Goal: Share content: Share content

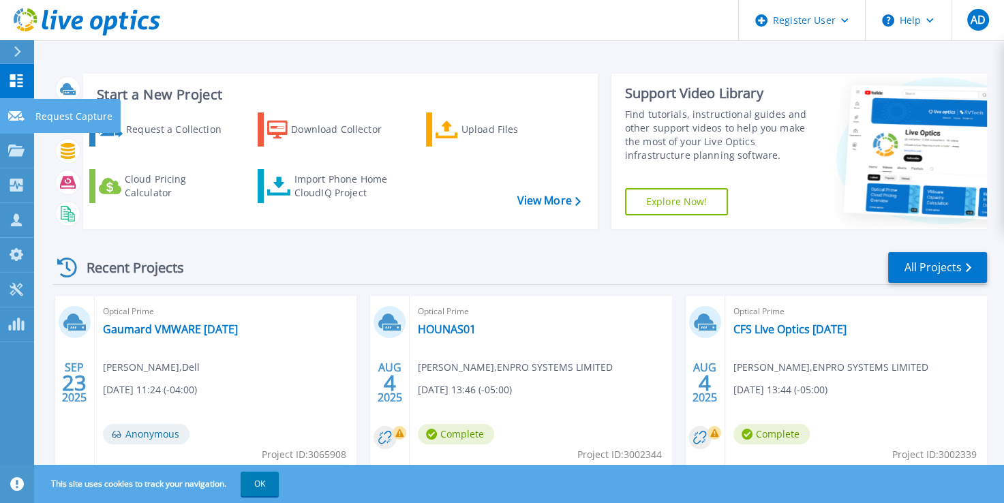
click at [10, 119] on icon at bounding box center [16, 116] width 16 height 10
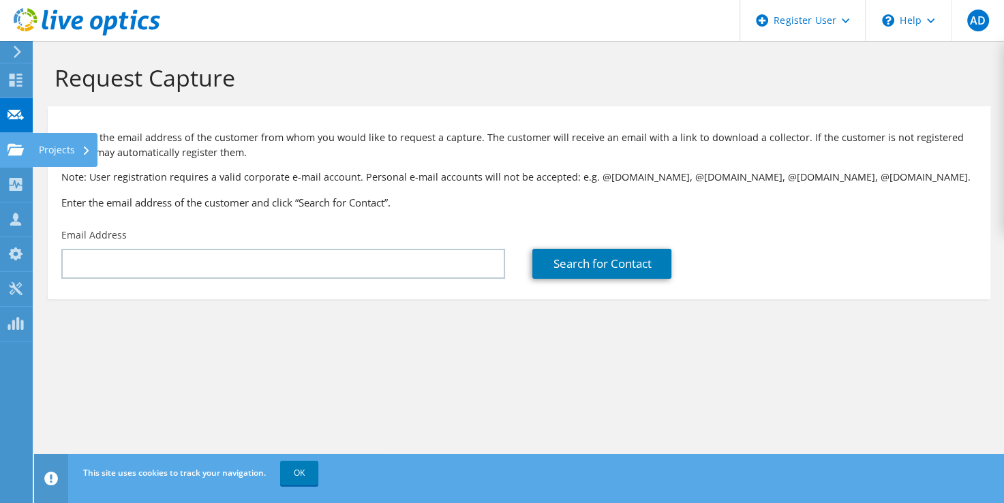
click at [17, 152] on use at bounding box center [15, 149] width 16 height 12
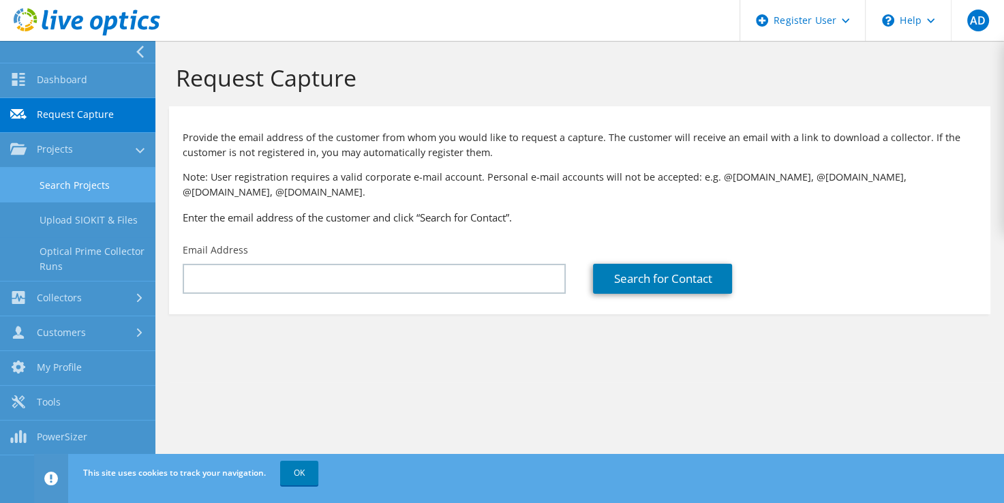
click at [95, 189] on link "Search Projects" at bounding box center [77, 185] width 155 height 35
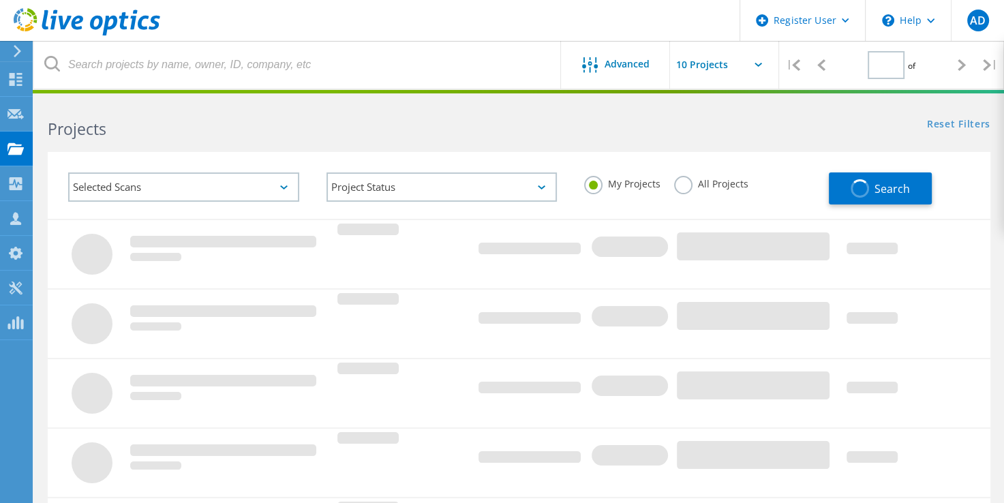
type input "1"
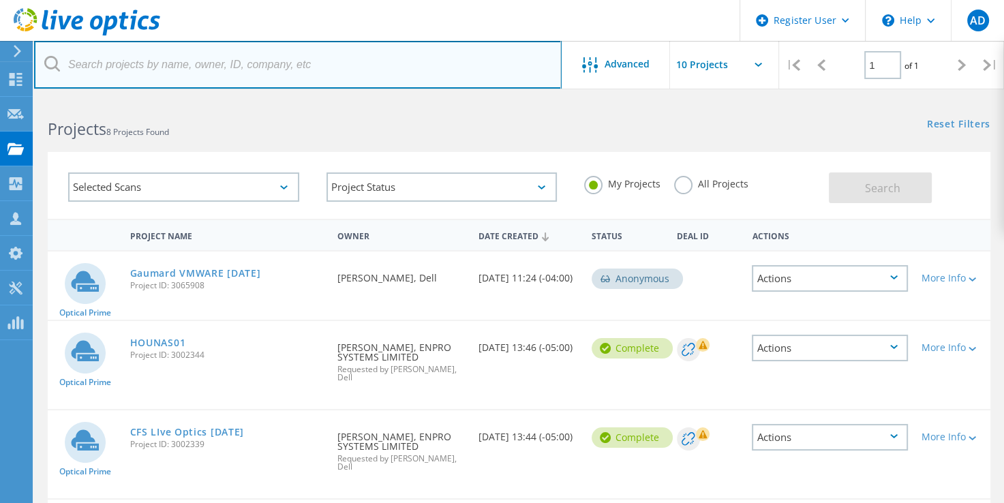
click at [187, 67] on input "text" at bounding box center [297, 65] width 527 height 48
type input "gaumard scientific"
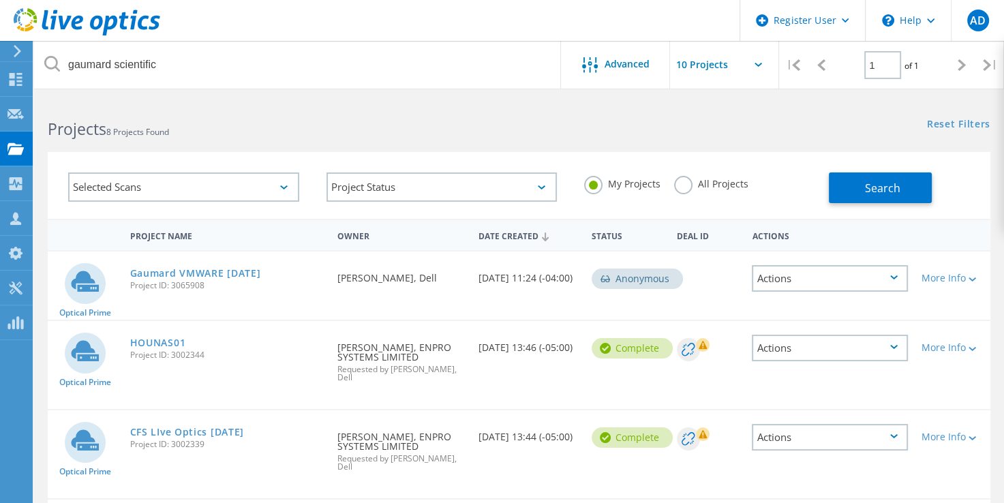
click at [694, 182] on label "All Projects" at bounding box center [711, 182] width 74 height 13
click at [0, 0] on input "All Projects" at bounding box center [0, 0] width 0 height 0
click at [846, 178] on button "Search" at bounding box center [879, 187] width 103 height 31
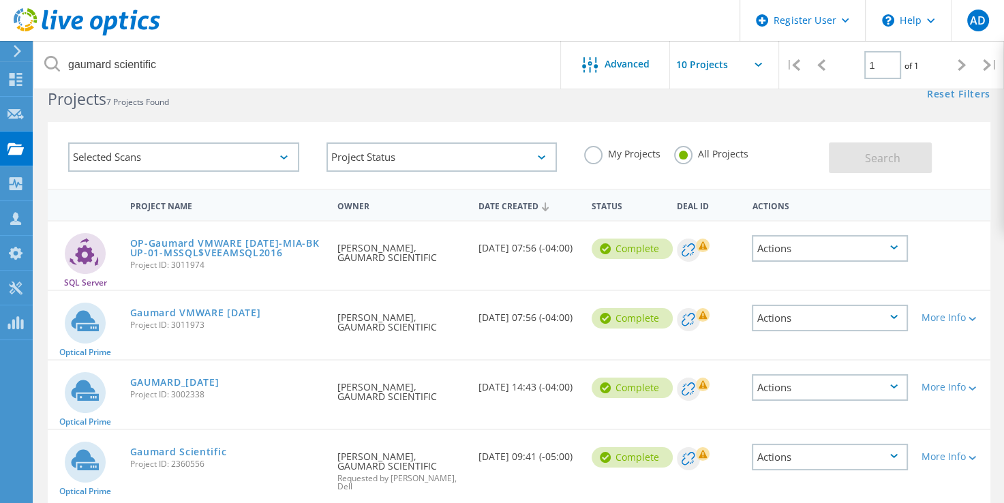
scroll to position [31, 0]
click at [634, 106] on div "Selected Scans Project Status In Progress Complete Published Anonymous Archived…" at bounding box center [519, 146] width 970 height 84
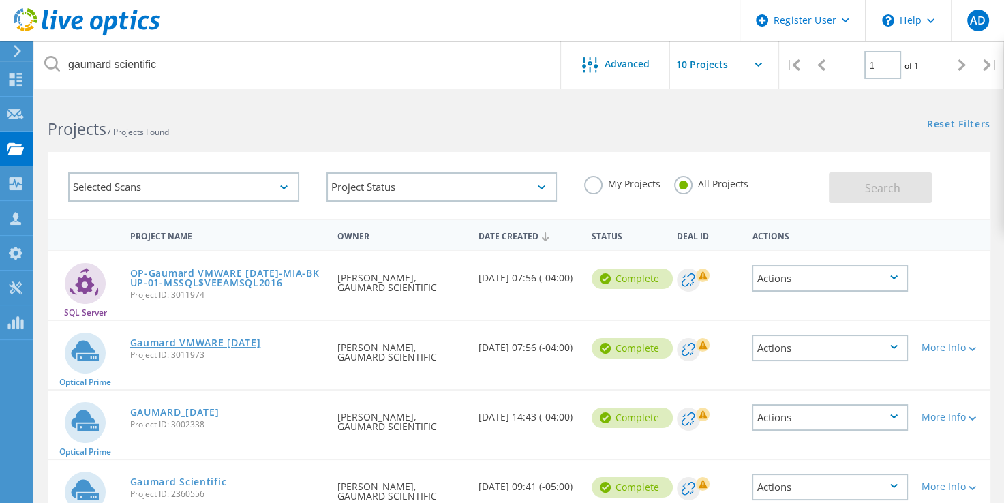
click at [236, 339] on link "Gaumard VMWARE [DATE]" at bounding box center [195, 343] width 131 height 10
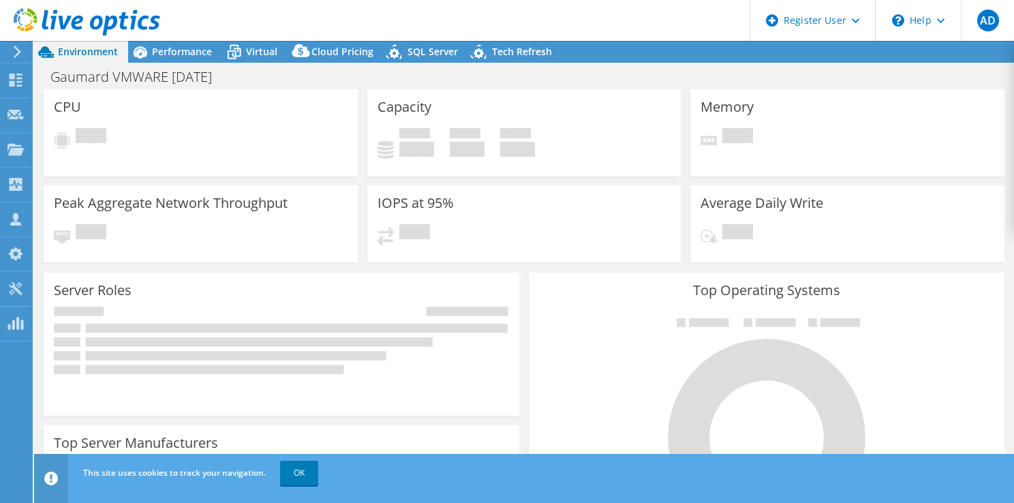
select select "USD"
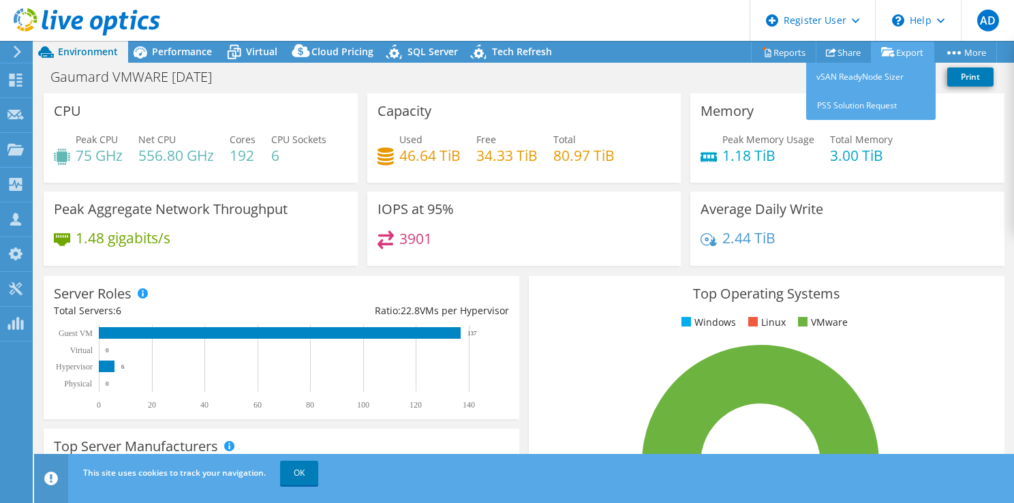
click at [916, 51] on link "Export" at bounding box center [902, 52] width 63 height 21
click at [907, 49] on link "Export" at bounding box center [902, 52] width 63 height 21
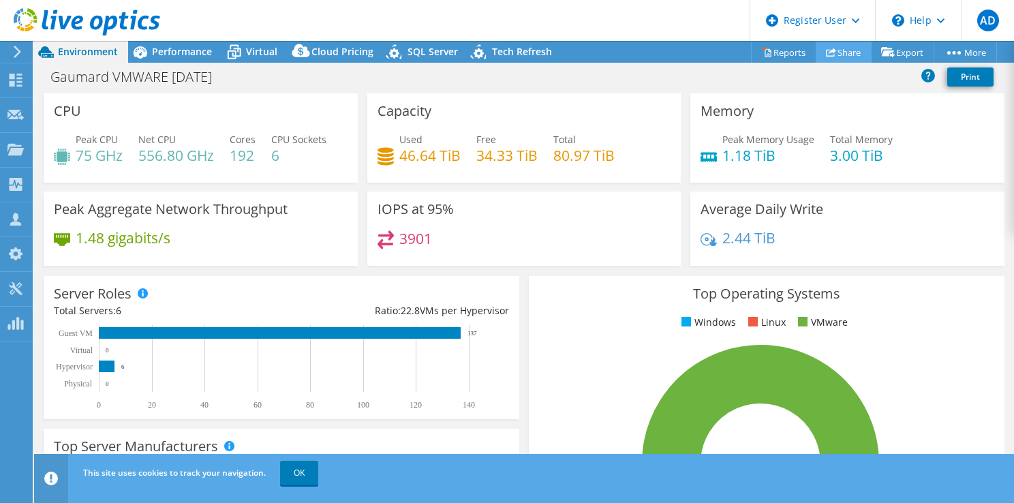
click at [844, 54] on link "Share" at bounding box center [844, 52] width 56 height 21
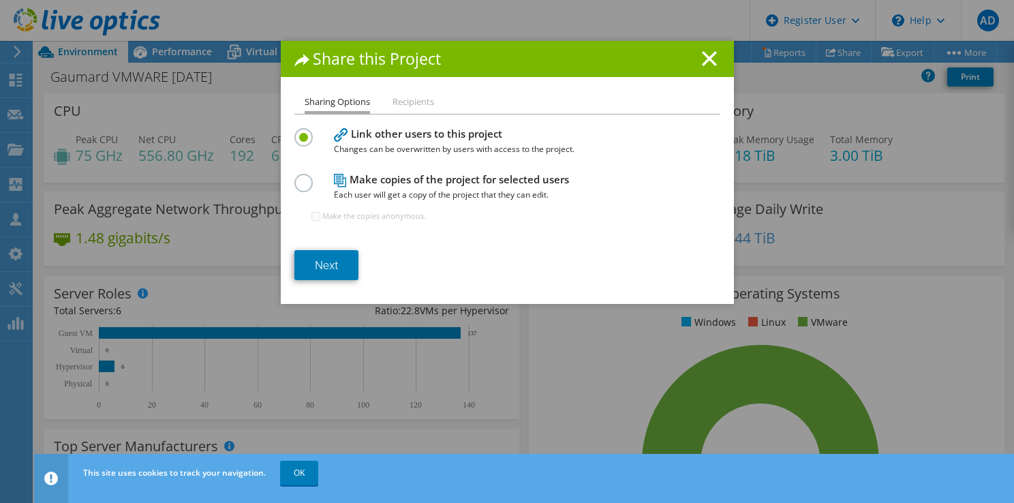
click at [407, 97] on li "Recipients" at bounding box center [413, 102] width 42 height 17
click at [409, 105] on li "Recipients" at bounding box center [413, 102] width 42 height 17
click at [332, 102] on li "Sharing Options" at bounding box center [337, 104] width 65 height 20
click at [406, 108] on li "Recipients" at bounding box center [413, 102] width 42 height 17
click at [702, 66] on h1 "Share this Project" at bounding box center [507, 59] width 426 height 16
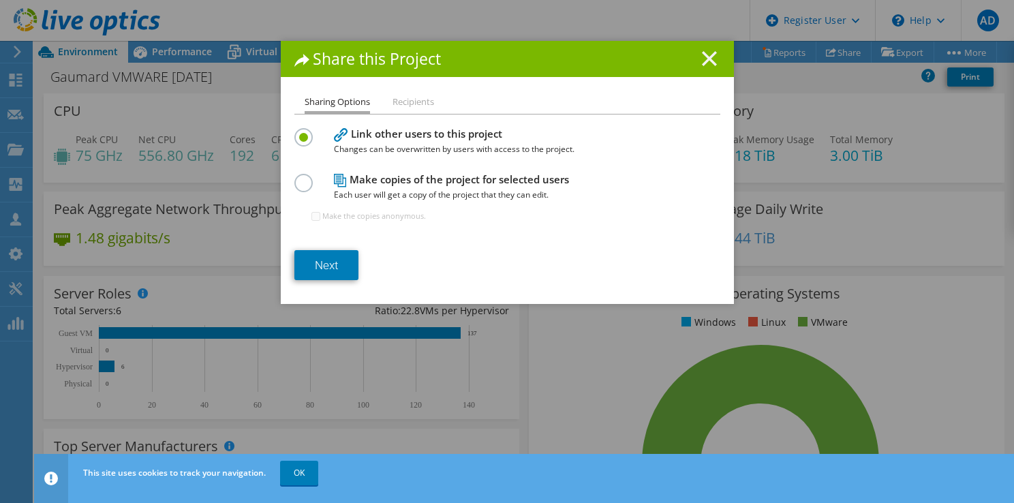
click at [703, 57] on line at bounding box center [709, 59] width 14 height 14
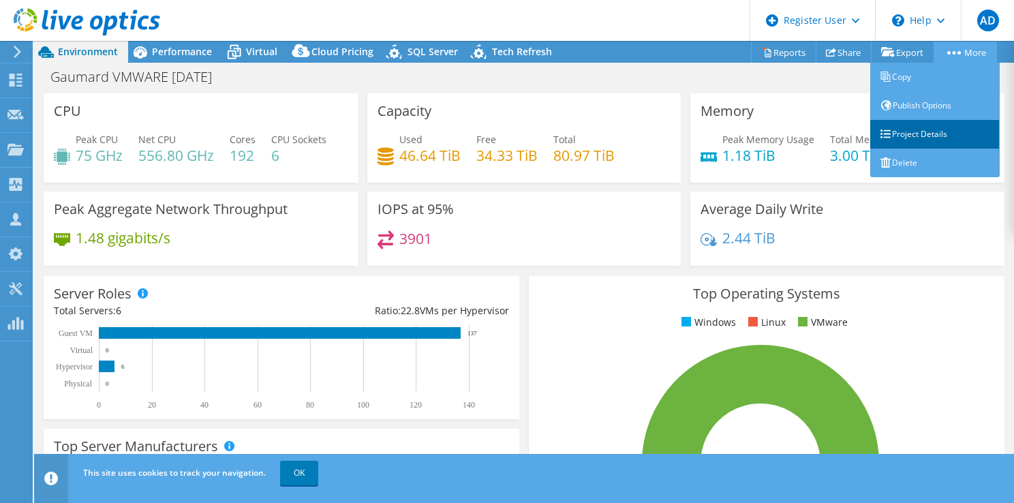
click at [942, 142] on link "Project Details" at bounding box center [934, 134] width 129 height 29
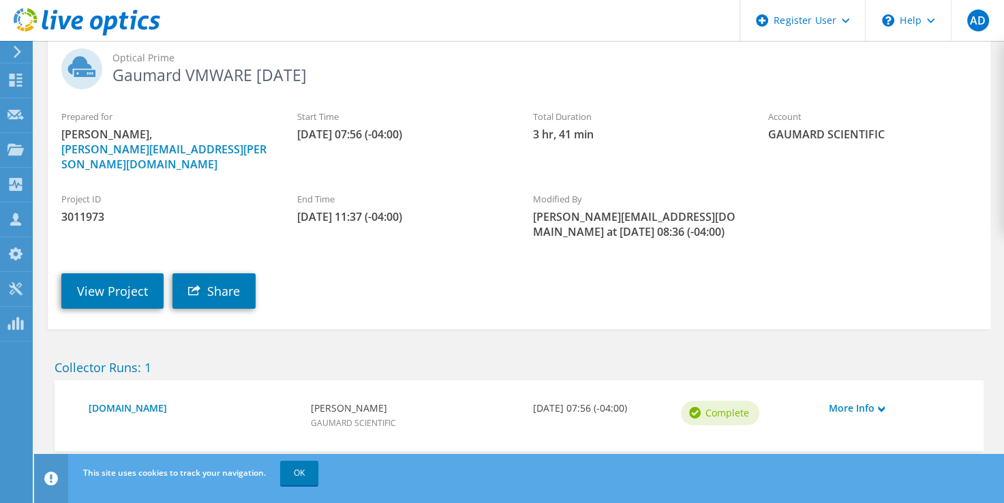
scroll to position [99, 0]
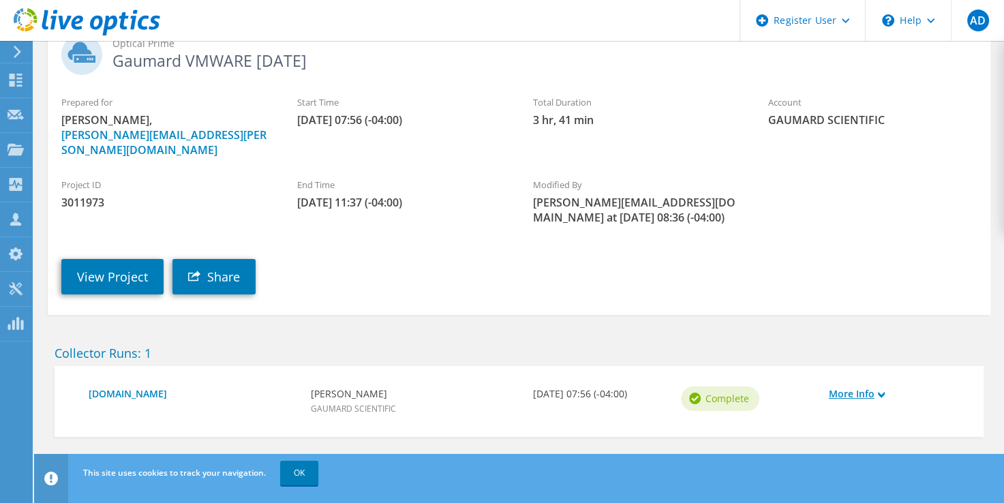
click at [854, 386] on link "More Info" at bounding box center [895, 393] width 134 height 15
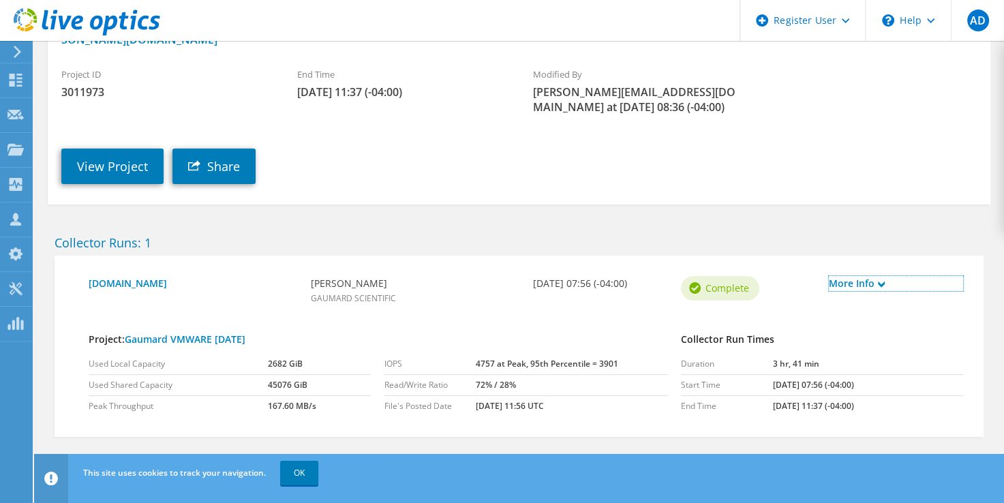
scroll to position [128, 0]
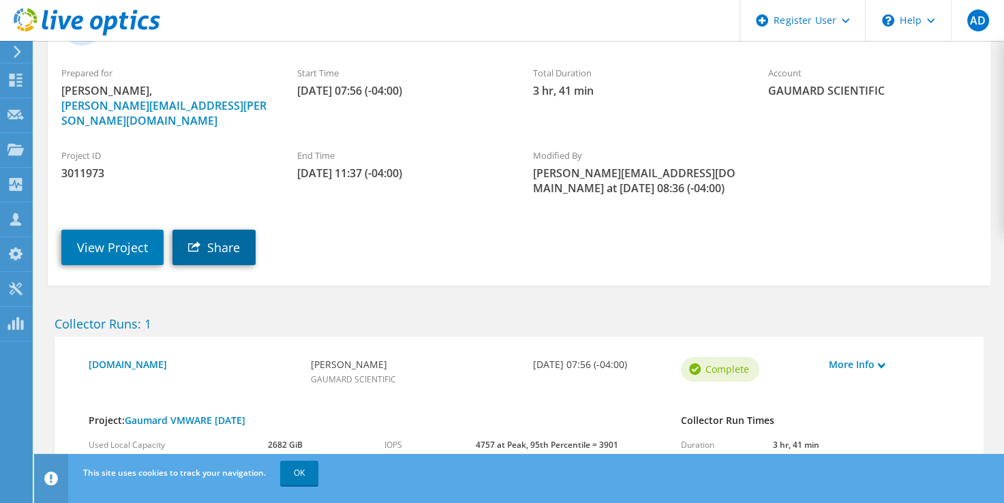
click at [200, 230] on link "Share" at bounding box center [213, 247] width 83 height 35
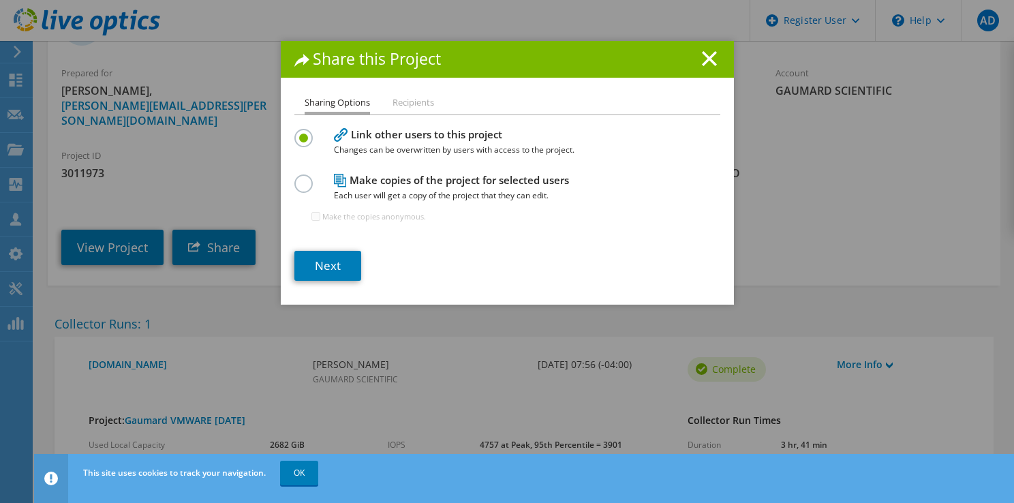
click at [305, 177] on label at bounding box center [306, 175] width 24 height 3
click at [0, 0] on input "radio" at bounding box center [0, 0] width 0 height 0
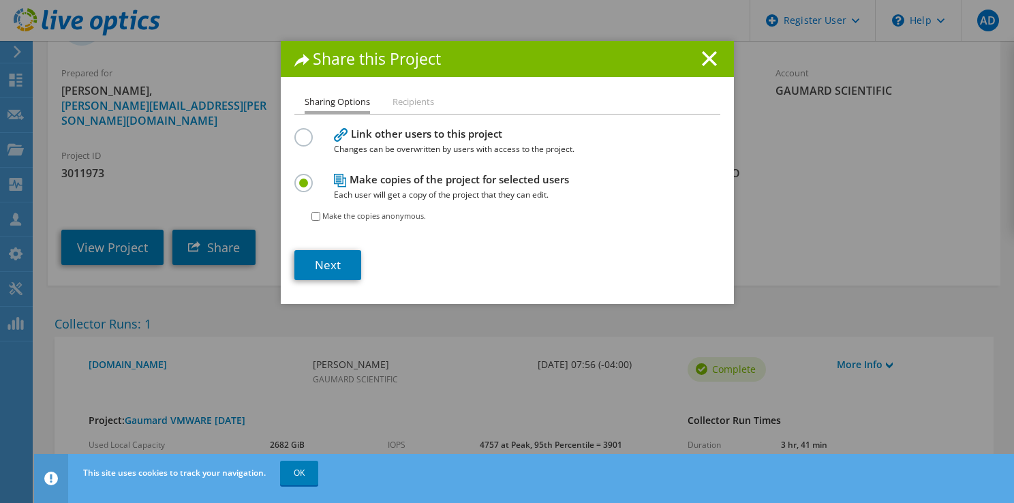
click at [335, 215] on label "Make the copies anonymous." at bounding box center [374, 216] width 104 height 14
click at [320, 215] on input "Make the copies anonymous." at bounding box center [315, 216] width 9 height 9
click at [335, 215] on label "Make the copies anonymous." at bounding box center [374, 216] width 104 height 14
click at [320, 215] on input "Make the copies anonymous." at bounding box center [315, 216] width 9 height 9
checkbox input "false"
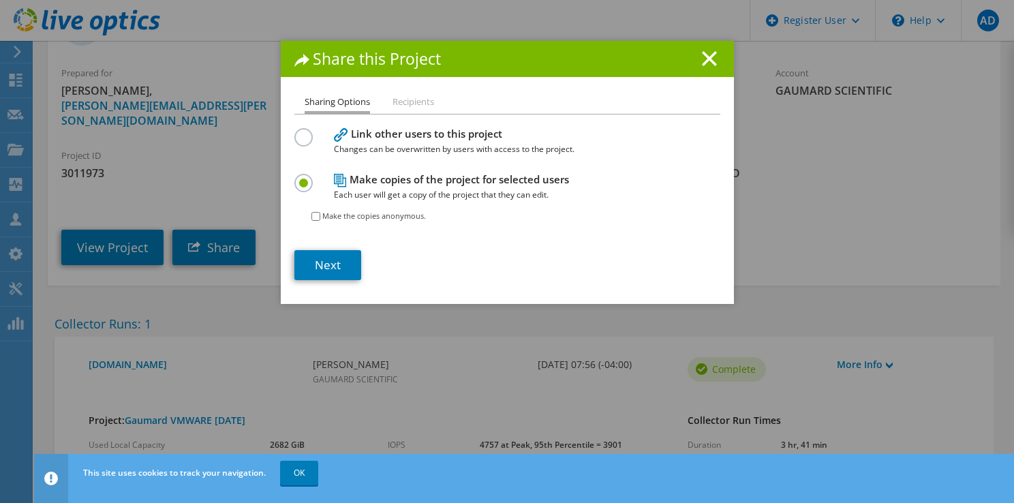
click at [409, 106] on li "Recipients" at bounding box center [413, 102] width 42 height 17
click at [409, 91] on div "Share this Project Sharing Options Recipients Link other users to this project …" at bounding box center [507, 172] width 453 height 263
click at [717, 52] on div "Share this Project" at bounding box center [507, 59] width 453 height 36
click at [709, 55] on line at bounding box center [709, 59] width 14 height 14
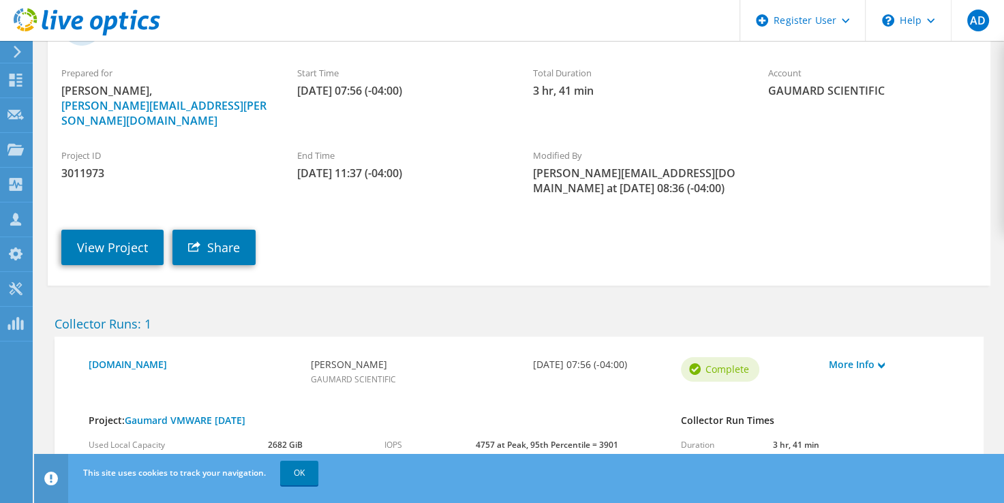
scroll to position [0, 0]
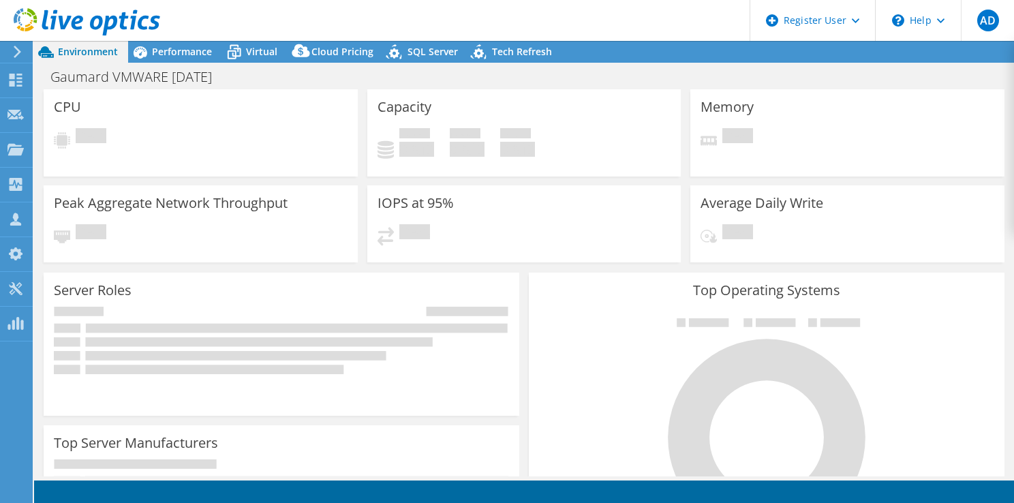
select select "USD"
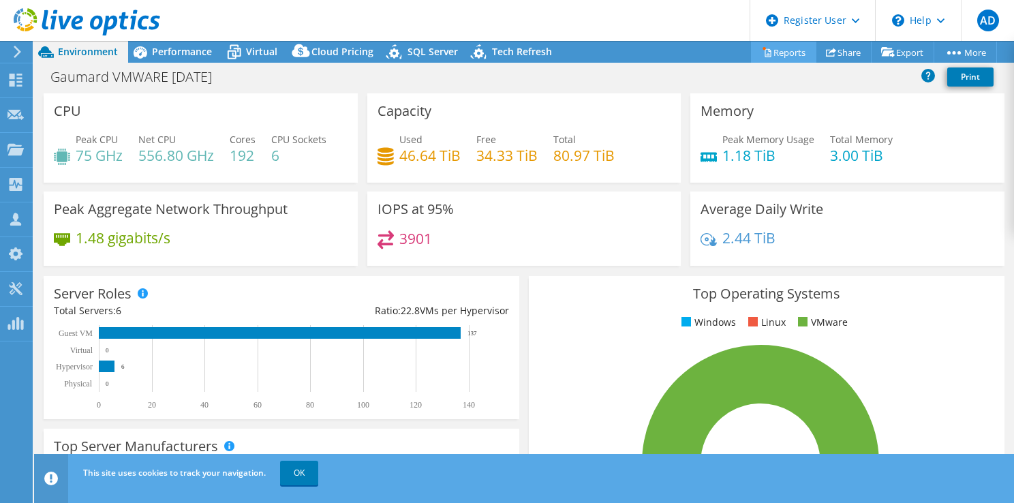
click at [769, 52] on link "Reports" at bounding box center [783, 52] width 65 height 21
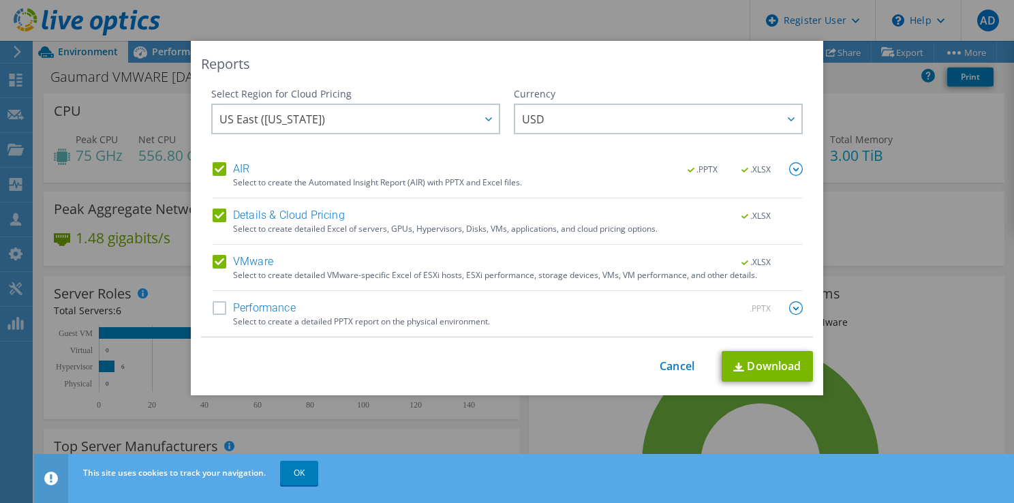
drag, startPoint x: 735, startPoint y: 358, endPoint x: 715, endPoint y: 379, distance: 28.9
drag, startPoint x: 715, startPoint y: 379, endPoint x: 647, endPoint y: 315, distance: 93.0
click at [647, 315] on div "Performance .PPTX" at bounding box center [508, 309] width 590 height 16
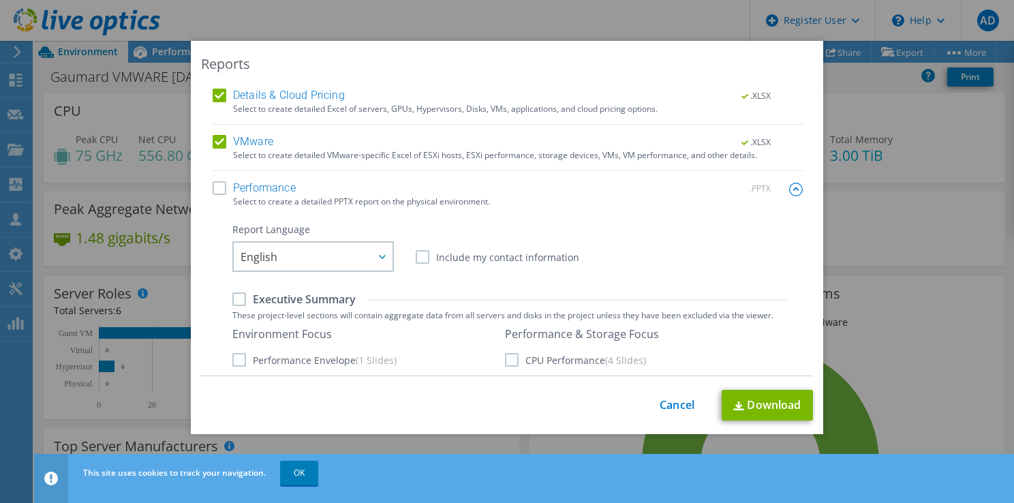
scroll to position [119, 0]
click at [544, 151] on div "Select to create detailed VMware-specific Excel of ESXi hosts, ESXi performance…" at bounding box center [518, 156] width 570 height 10
click at [542, 157] on div "Select to create detailed VMware-specific Excel of ESXi hosts, ESXi performance…" at bounding box center [518, 156] width 570 height 10
click at [789, 189] on img at bounding box center [796, 190] width 14 height 14
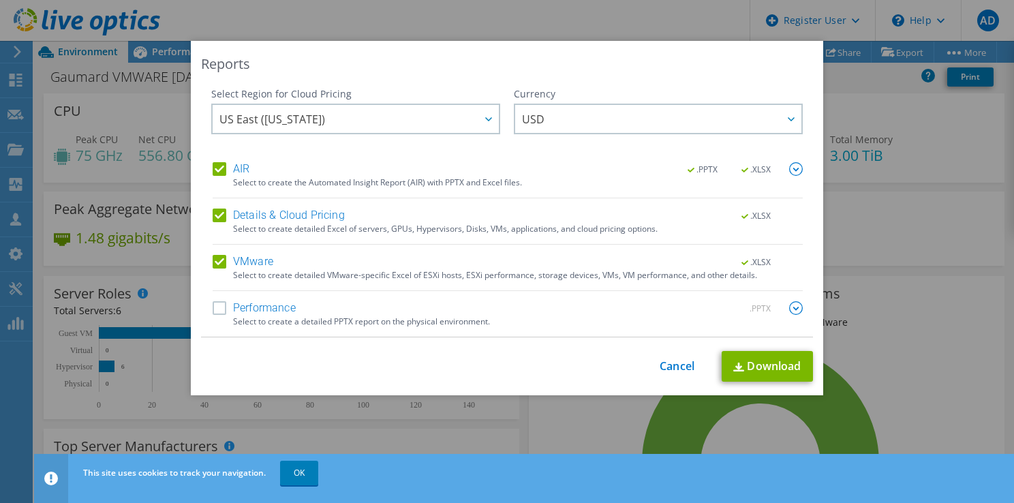
click at [794, 169] on img at bounding box center [796, 169] width 14 height 14
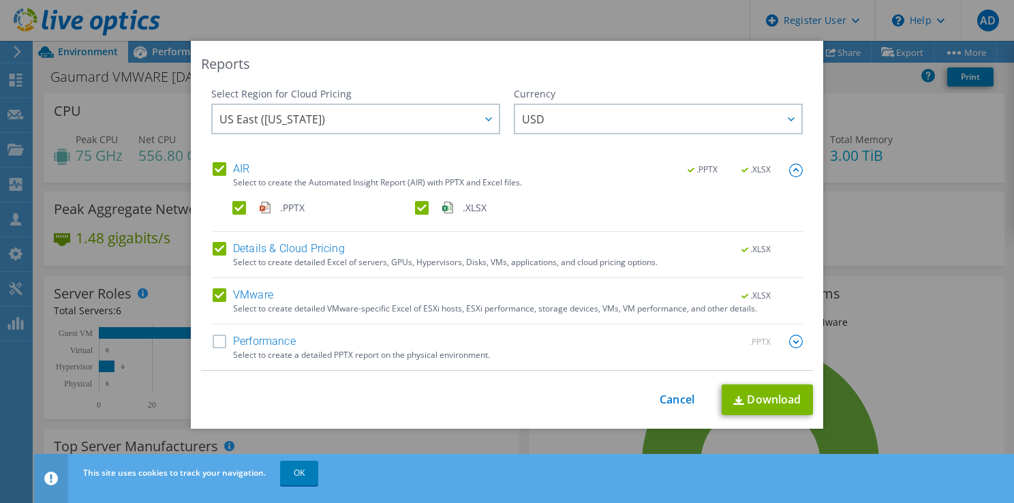
click at [793, 170] on img at bounding box center [796, 171] width 14 height 14
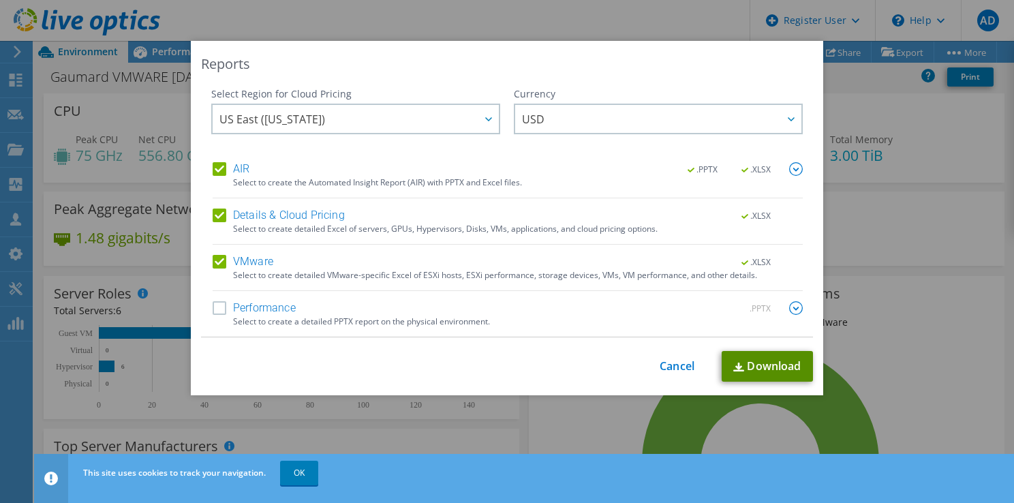
click at [737, 362] on img at bounding box center [738, 366] width 11 height 9
click at [705, 35] on div "Reports Select Region for Cloud Pricing Asia Pacific ([GEOGRAPHIC_DATA]) [GEOGR…" at bounding box center [507, 251] width 1014 height 503
